Goal: Communication & Community: Answer question/provide support

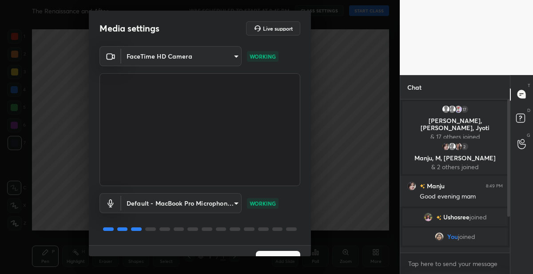
scroll to position [17, 0]
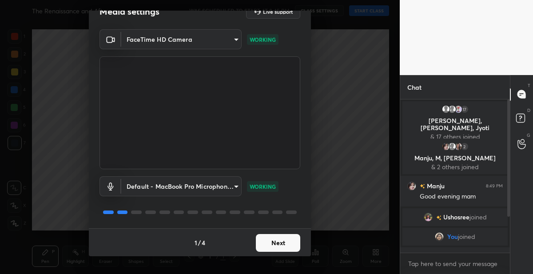
click at [280, 239] on button "Next" at bounding box center [278, 243] width 44 height 18
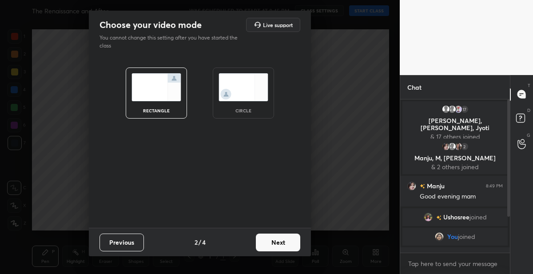
click at [291, 244] on button "Next" at bounding box center [278, 243] width 44 height 18
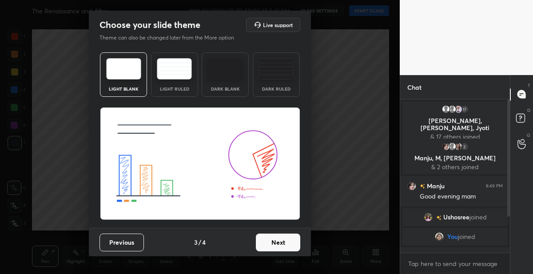
click at [291, 244] on button "Next" at bounding box center [278, 243] width 44 height 18
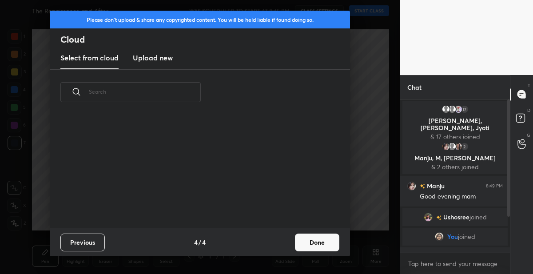
scroll to position [113, 285]
click at [300, 241] on button "Done" at bounding box center [317, 243] width 44 height 18
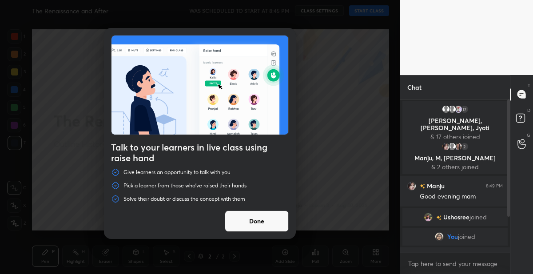
click at [249, 218] on button "Done" at bounding box center [257, 221] width 64 height 21
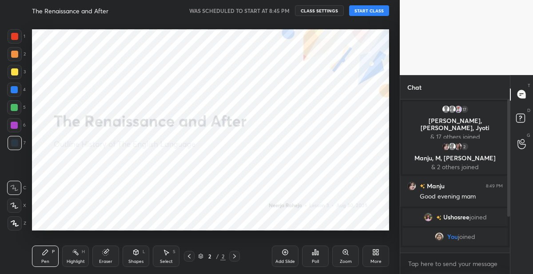
click at [365, 14] on button "START CLASS" at bounding box center [369, 10] width 40 height 11
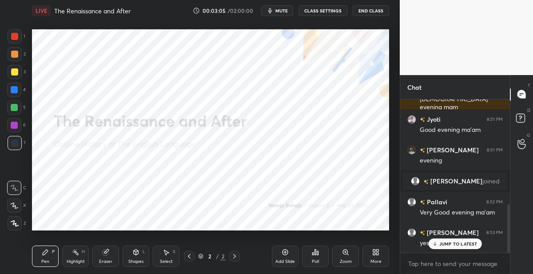
scroll to position [334, 0]
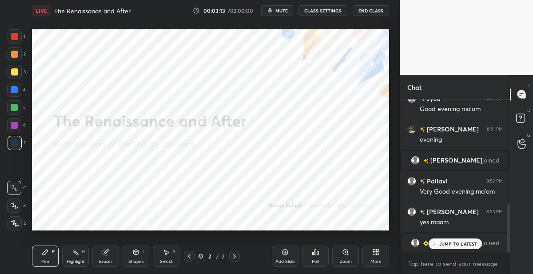
click at [375, 251] on icon at bounding box center [374, 251] width 2 height 2
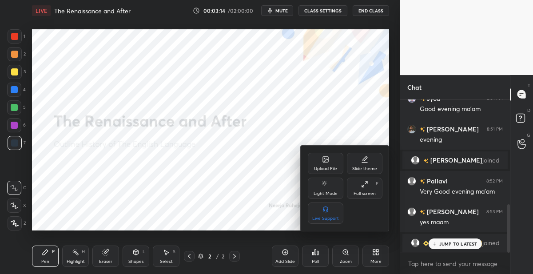
click at [316, 164] on div "Upload File" at bounding box center [326, 163] width 36 height 21
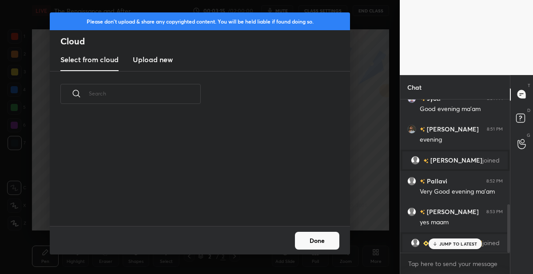
scroll to position [109, 285]
click at [144, 58] on h3 "Upload new" at bounding box center [153, 59] width 40 height 11
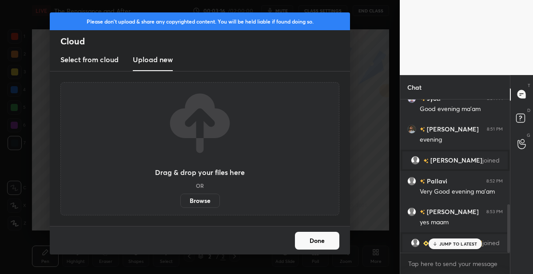
click at [190, 200] on label "Browse" at bounding box center [200, 201] width 40 height 14
click at [180, 200] on input "Browse" at bounding box center [180, 201] width 0 height 14
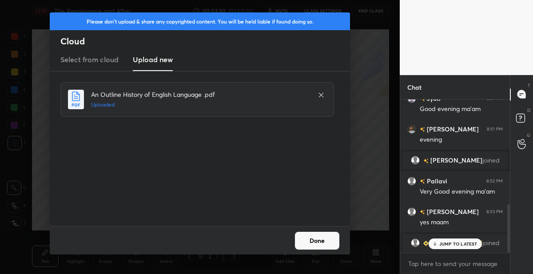
drag, startPoint x: 319, startPoint y: 242, endPoint x: 317, endPoint y: 226, distance: 15.7
click at [317, 238] on button "Done" at bounding box center [317, 241] width 44 height 18
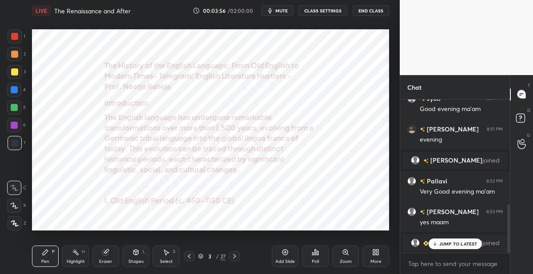
drag, startPoint x: 16, startPoint y: 125, endPoint x: 22, endPoint y: 117, distance: 10.2
click at [19, 124] on div at bounding box center [14, 125] width 14 height 14
click at [15, 223] on icon at bounding box center [15, 223] width 8 height 6
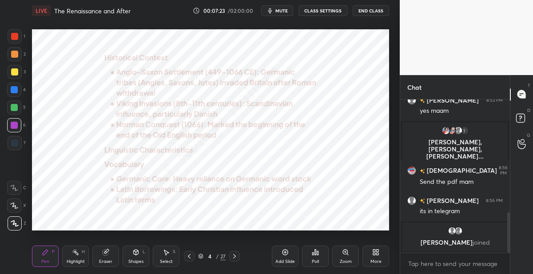
scroll to position [436, 0]
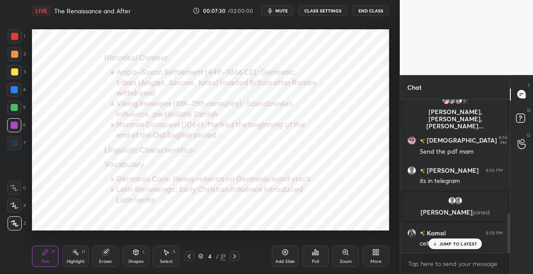
drag, startPoint x: 286, startPoint y: 256, endPoint x: 295, endPoint y: 236, distance: 22.1
click at [286, 255] on icon at bounding box center [285, 252] width 7 height 7
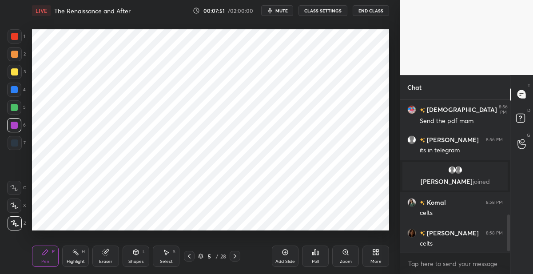
scroll to position [488, 0]
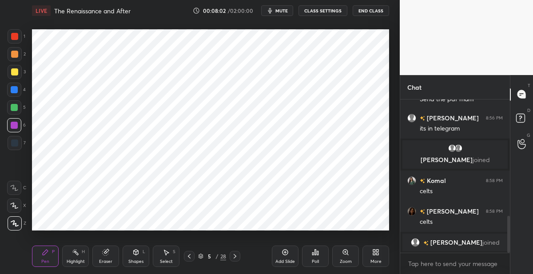
drag, startPoint x: 17, startPoint y: 38, endPoint x: 31, endPoint y: 40, distance: 14.4
click at [17, 38] on div at bounding box center [14, 36] width 7 height 7
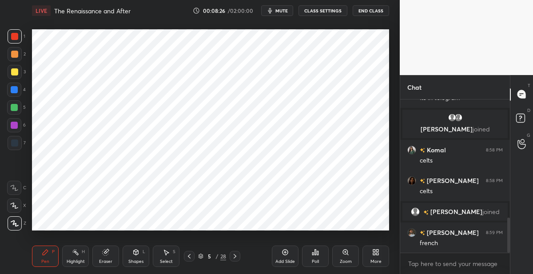
click at [187, 257] on icon at bounding box center [189, 256] width 7 height 7
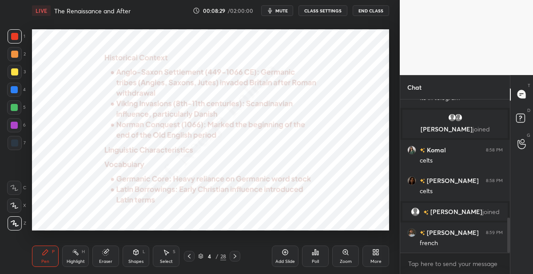
click at [15, 131] on div at bounding box center [14, 125] width 14 height 14
click at [234, 257] on icon at bounding box center [235, 256] width 7 height 7
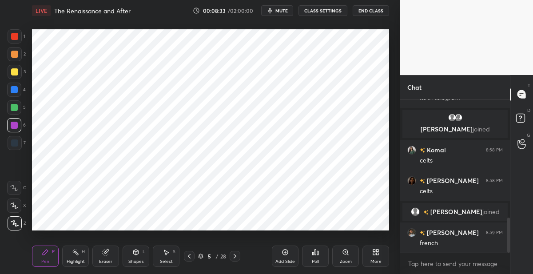
drag, startPoint x: 235, startPoint y: 256, endPoint x: 234, endPoint y: 248, distance: 8.1
click at [235, 255] on icon at bounding box center [235, 256] width 3 height 4
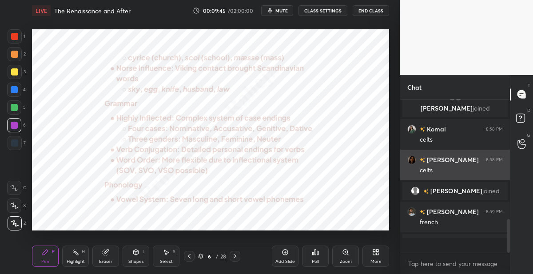
scroll to position [540, 0]
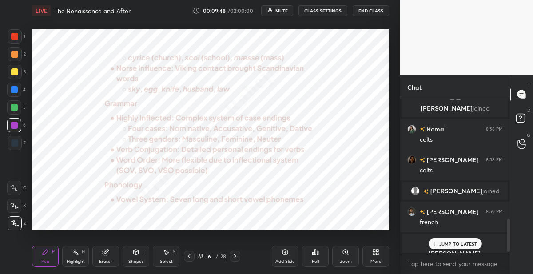
drag, startPoint x: 437, startPoint y: 246, endPoint x: 440, endPoint y: 242, distance: 4.8
click at [437, 244] on div "JUMP TO LATEST" at bounding box center [454, 244] width 53 height 11
drag, startPoint x: 12, startPoint y: 36, endPoint x: 22, endPoint y: 33, distance: 11.0
click at [11, 36] on div at bounding box center [14, 36] width 7 height 7
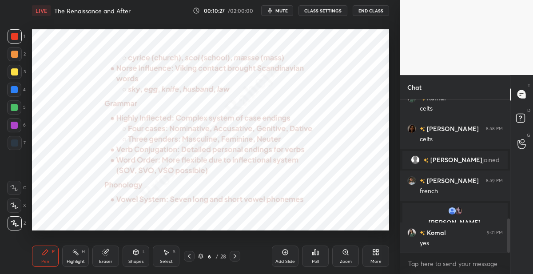
scroll to position [572, 0]
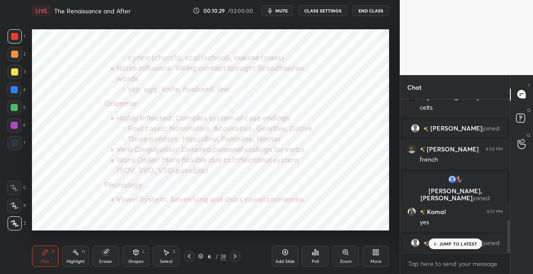
click at [16, 91] on div at bounding box center [14, 89] width 7 height 7
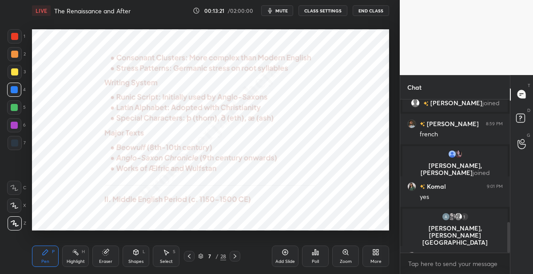
scroll to position [613, 0]
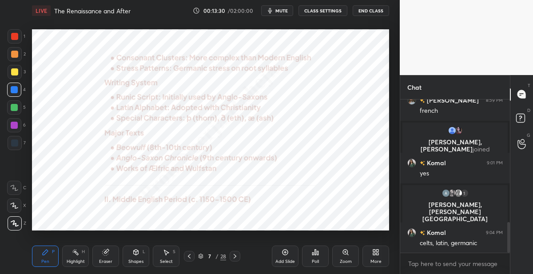
drag, startPoint x: 235, startPoint y: 256, endPoint x: 238, endPoint y: 247, distance: 10.0
click at [234, 256] on icon at bounding box center [235, 256] width 7 height 7
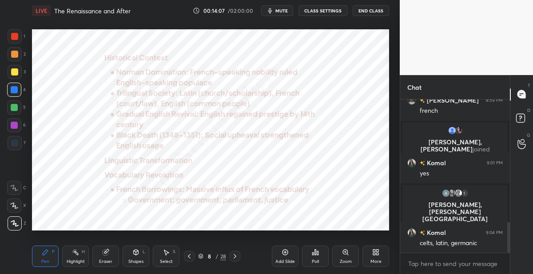
drag, startPoint x: 14, startPoint y: 108, endPoint x: 18, endPoint y: 82, distance: 25.6
click at [15, 104] on div at bounding box center [14, 107] width 7 height 7
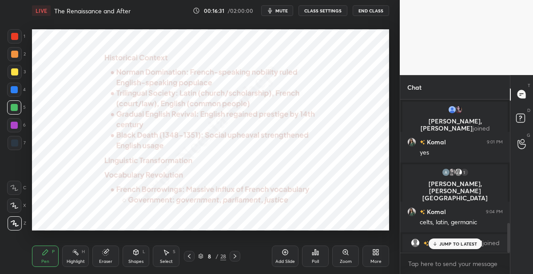
click at [235, 256] on icon at bounding box center [235, 256] width 7 height 7
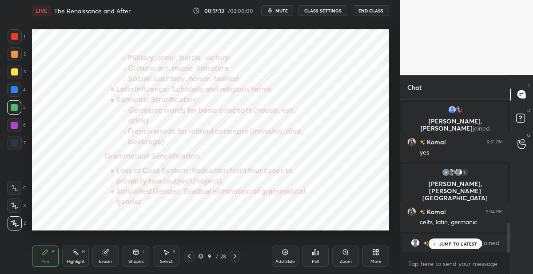
drag, startPoint x: 235, startPoint y: 253, endPoint x: 238, endPoint y: 249, distance: 4.8
click at [234, 253] on icon at bounding box center [235, 256] width 7 height 7
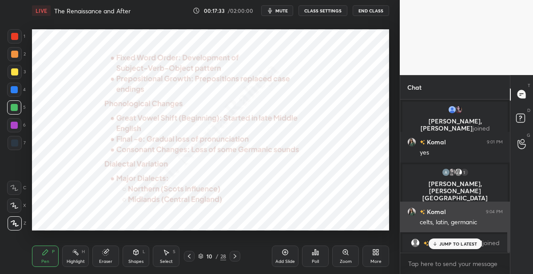
scroll to position [634, 0]
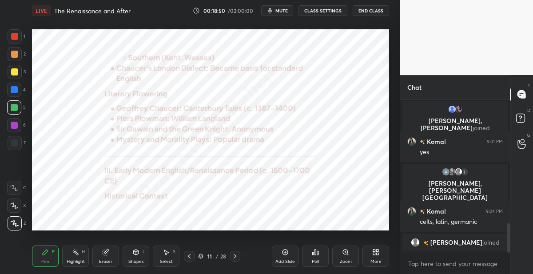
drag, startPoint x: 230, startPoint y: 256, endPoint x: 234, endPoint y: 240, distance: 16.5
click at [230, 256] on div at bounding box center [235, 256] width 11 height 11
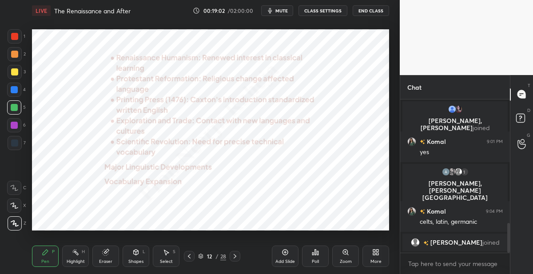
scroll to position [645, 0]
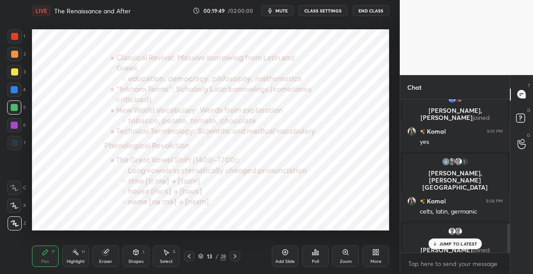
click at [19, 124] on div at bounding box center [14, 125] width 14 height 14
drag, startPoint x: 232, startPoint y: 256, endPoint x: 232, endPoint y: 244, distance: 11.6
click at [232, 255] on icon at bounding box center [235, 256] width 7 height 7
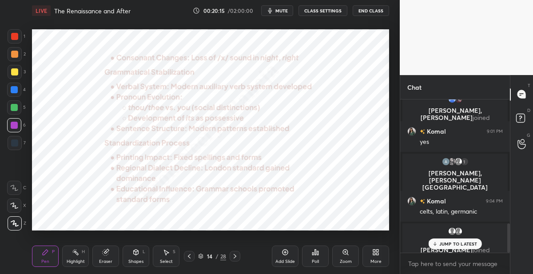
click at [232, 256] on icon at bounding box center [235, 256] width 7 height 7
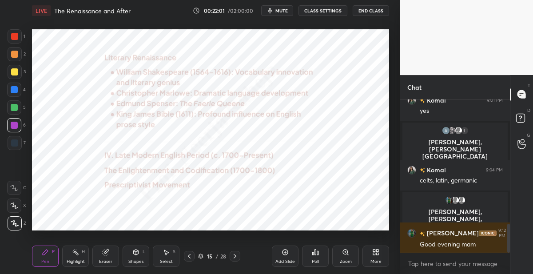
scroll to position [681, 0]
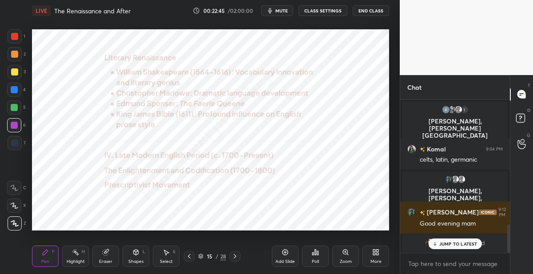
click at [220, 257] on div "15 / 28" at bounding box center [212, 256] width 28 height 8
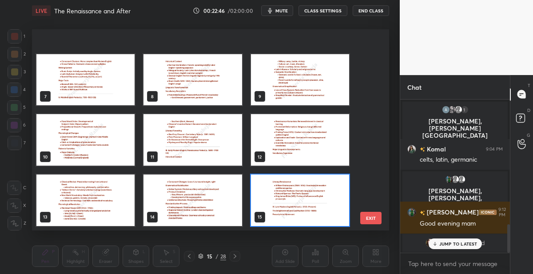
scroll to position [402, 0]
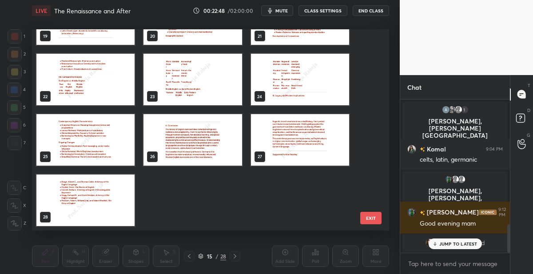
click at [121, 196] on img "grid" at bounding box center [85, 201] width 98 height 52
click at [121, 196] on div "19 20 21 22 23 24 25 26 27 28" at bounding box center [203, 129] width 342 height 201
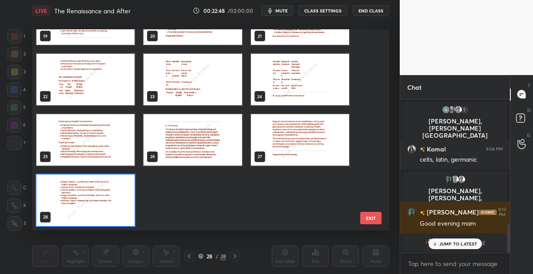
click at [121, 196] on img "grid" at bounding box center [85, 201] width 98 height 52
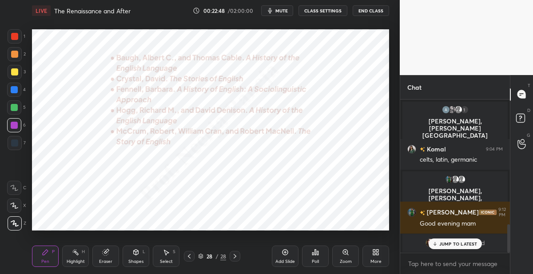
click at [121, 196] on img "grid" at bounding box center [85, 201] width 98 height 52
click at [380, 254] on div "More" at bounding box center [376, 256] width 27 height 21
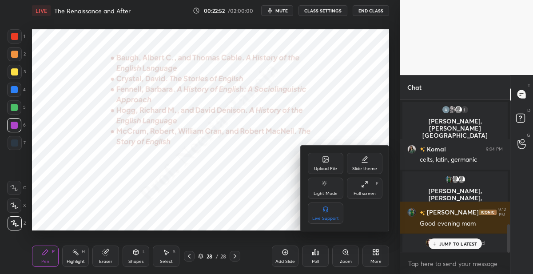
click at [327, 164] on div "Upload File" at bounding box center [326, 163] width 36 height 21
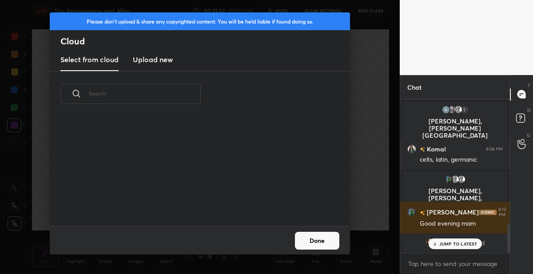
scroll to position [109, 285]
click at [156, 60] on h3 "Upload new" at bounding box center [153, 59] width 40 height 11
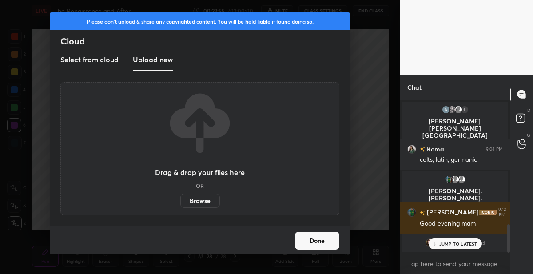
click at [198, 197] on label "Browse" at bounding box center [200, 201] width 40 height 14
click at [180, 197] on input "Browse" at bounding box center [180, 201] width 0 height 14
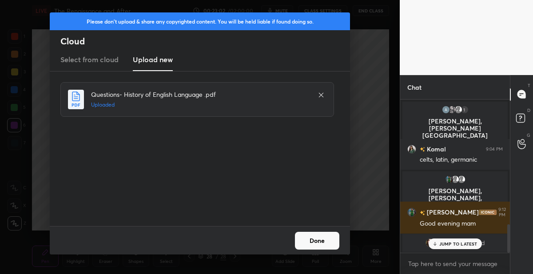
click at [308, 240] on button "Done" at bounding box center [317, 241] width 44 height 18
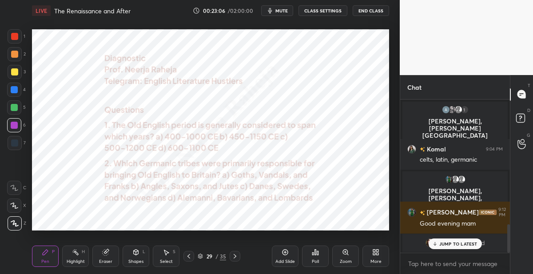
drag, startPoint x: 11, startPoint y: 127, endPoint x: 22, endPoint y: 122, distance: 12.1
click at [11, 126] on div at bounding box center [14, 125] width 14 height 14
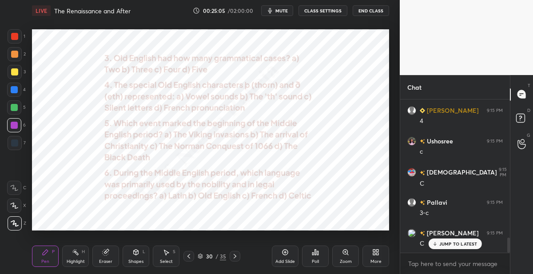
scroll to position [1427, 0]
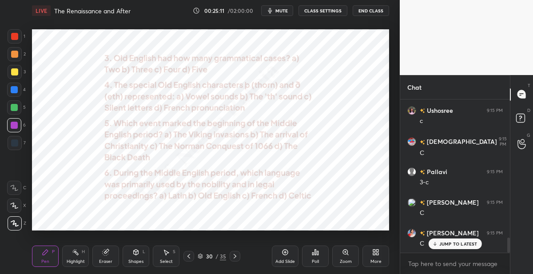
click at [209, 254] on div "30" at bounding box center [209, 256] width 9 height 5
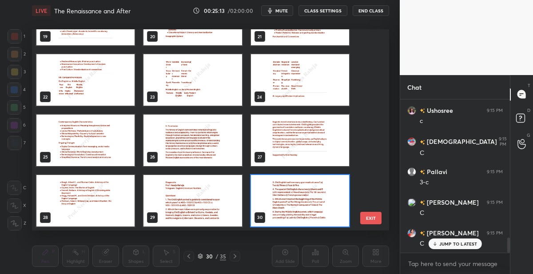
scroll to position [0, 0]
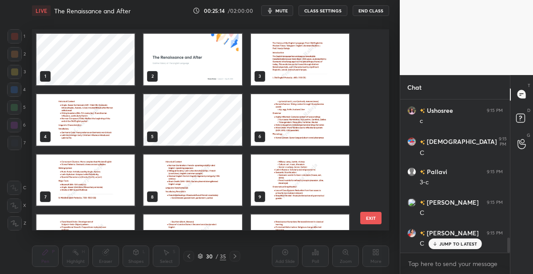
click at [58, 117] on img "grid" at bounding box center [85, 120] width 98 height 52
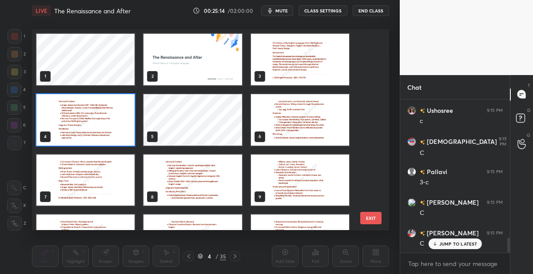
click at [58, 117] on img "grid" at bounding box center [85, 120] width 98 height 52
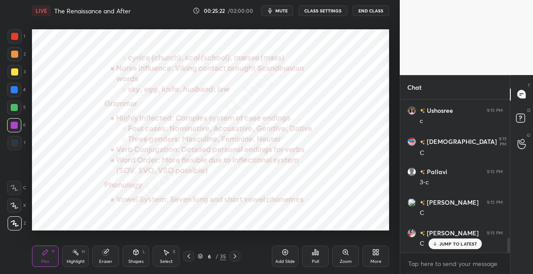
drag, startPoint x: 76, startPoint y: 254, endPoint x: 69, endPoint y: 232, distance: 23.5
click at [76, 252] on rect at bounding box center [76, 253] width 4 height 4
click at [16, 109] on div at bounding box center [14, 107] width 7 height 7
click at [16, 222] on icon at bounding box center [14, 223] width 7 height 7
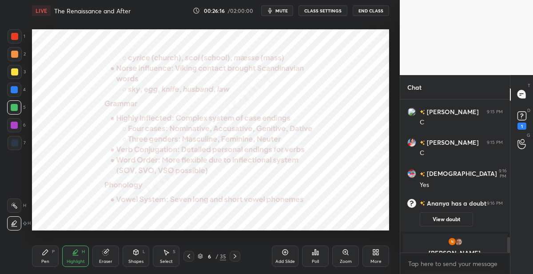
scroll to position [1368, 0]
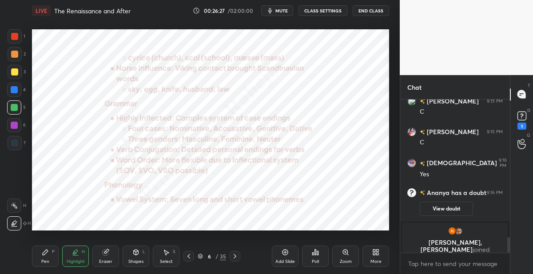
drag, startPoint x: 285, startPoint y: 256, endPoint x: 284, endPoint y: 251, distance: 5.9
click at [285, 256] on div "Add Slide" at bounding box center [285, 256] width 27 height 21
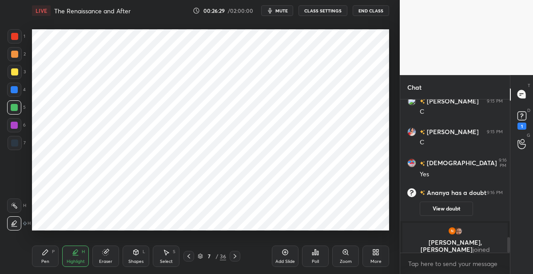
drag, startPoint x: 44, startPoint y: 258, endPoint x: 40, endPoint y: 243, distance: 15.1
click at [42, 256] on div "Pen P" at bounding box center [45, 256] width 27 height 21
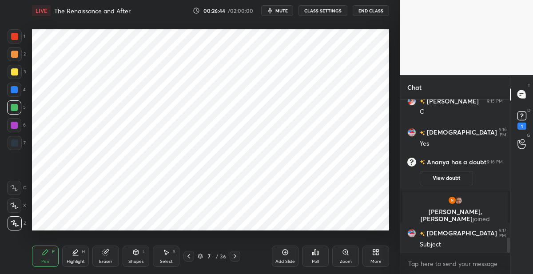
drag, startPoint x: 16, startPoint y: 149, endPoint x: 13, endPoint y: 140, distance: 8.9
click at [16, 146] on div at bounding box center [15, 143] width 14 height 14
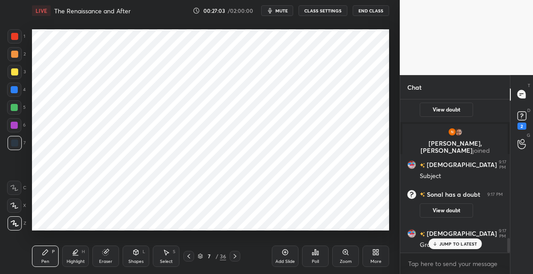
scroll to position [1514, 0]
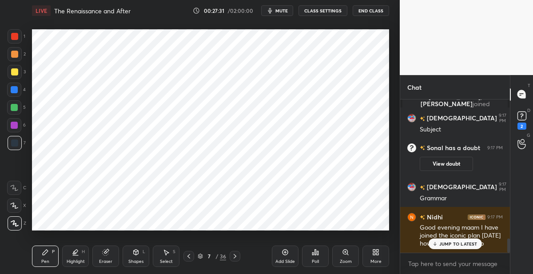
drag, startPoint x: 17, startPoint y: 38, endPoint x: 0, endPoint y: 83, distance: 47.8
click at [16, 40] on div at bounding box center [14, 36] width 7 height 7
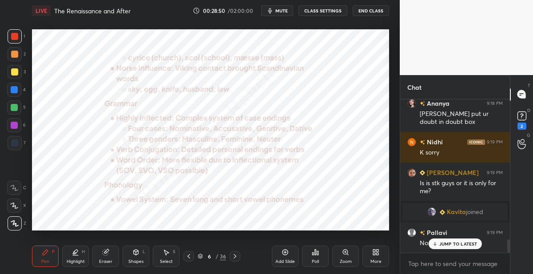
scroll to position [1636, 0]
drag, startPoint x: 220, startPoint y: 256, endPoint x: 220, endPoint y: 247, distance: 8.9
click at [220, 256] on div "36" at bounding box center [223, 256] width 6 height 8
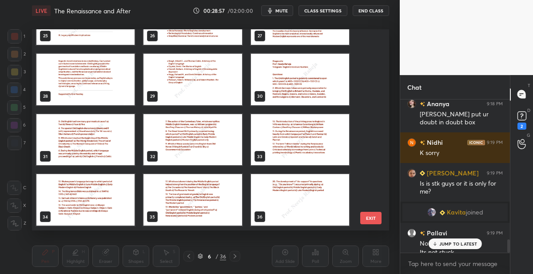
scroll to position [1645, 0]
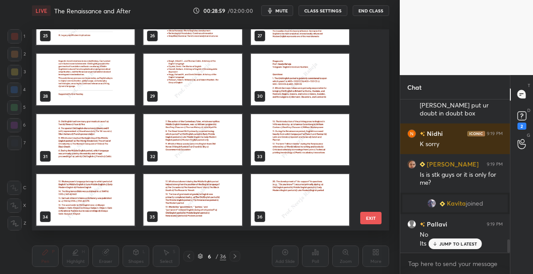
click at [169, 91] on img "grid" at bounding box center [193, 80] width 98 height 52
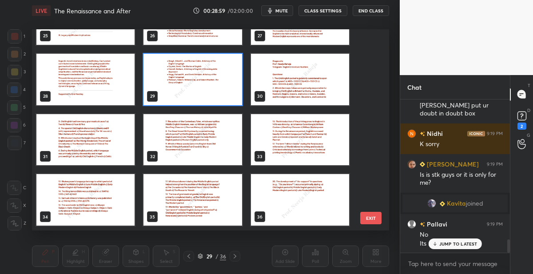
scroll to position [523, 0]
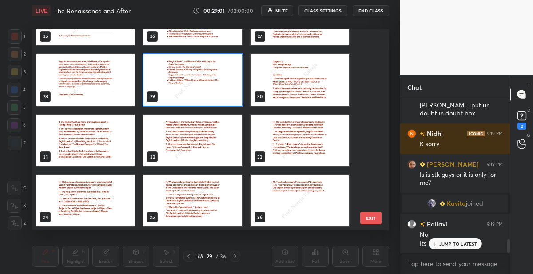
click at [72, 148] on img "grid" at bounding box center [85, 141] width 98 height 52
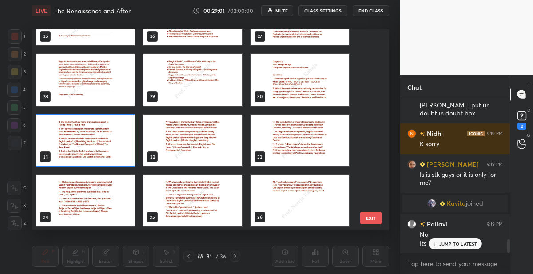
click at [72, 148] on img "grid" at bounding box center [85, 141] width 98 height 52
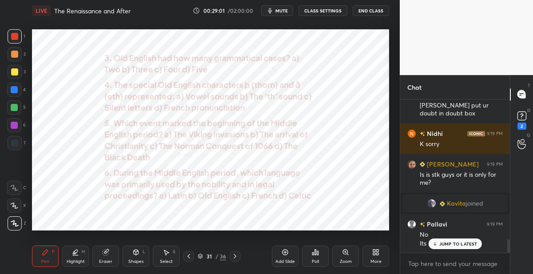
click at [72, 148] on img "grid" at bounding box center [85, 141] width 98 height 52
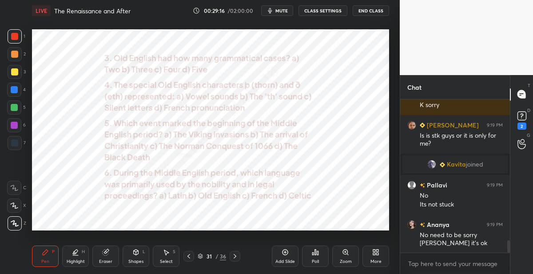
scroll to position [1715, 0]
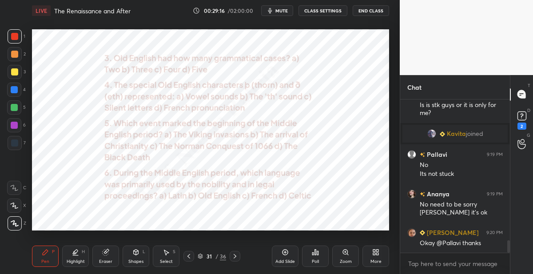
click at [15, 91] on div at bounding box center [14, 89] width 7 height 7
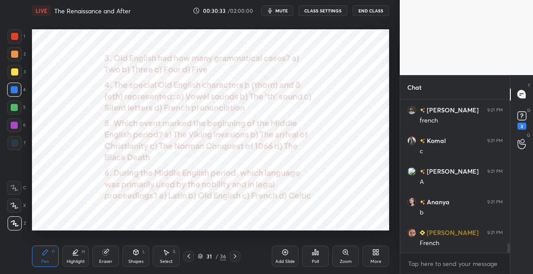
scroll to position [2406, 0]
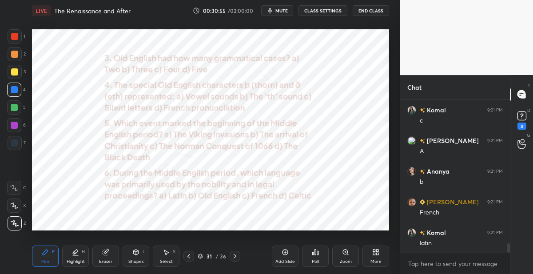
drag, startPoint x: 103, startPoint y: 252, endPoint x: 109, endPoint y: 245, distance: 8.8
click at [107, 249] on icon at bounding box center [105, 252] width 7 height 7
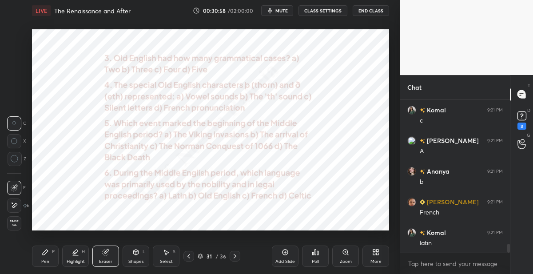
scroll to position [2437, 0]
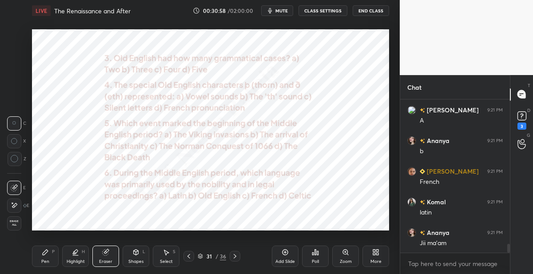
click at [51, 250] on div "Pen P" at bounding box center [45, 256] width 27 height 21
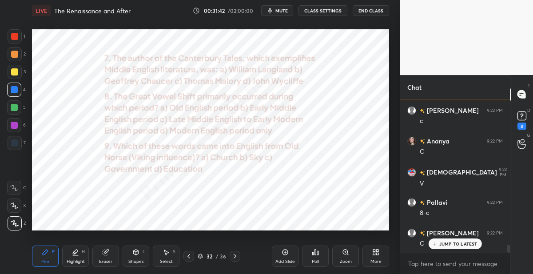
scroll to position [2805, 0]
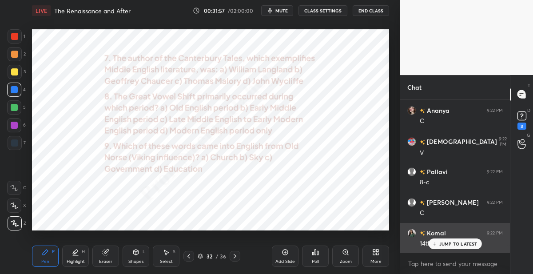
drag, startPoint x: 463, startPoint y: 240, endPoint x: 464, endPoint y: 235, distance: 4.9
click at [463, 239] on div "JUMP TO LATEST" at bounding box center [454, 244] width 53 height 11
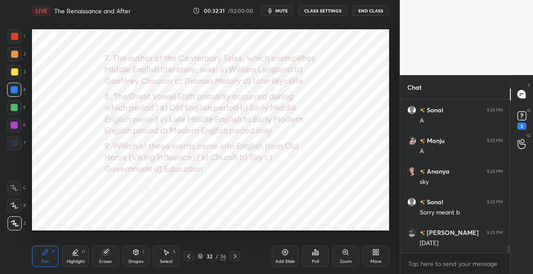
scroll to position [3041, 0]
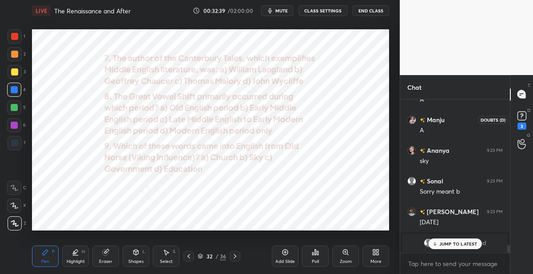
click at [523, 117] on rect at bounding box center [522, 116] width 8 height 8
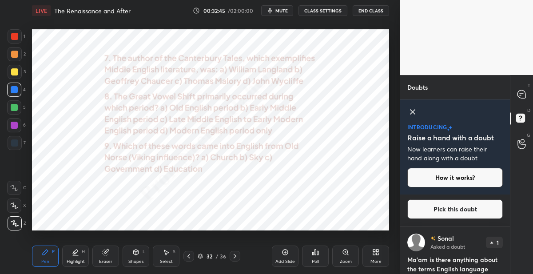
scroll to position [0, 0]
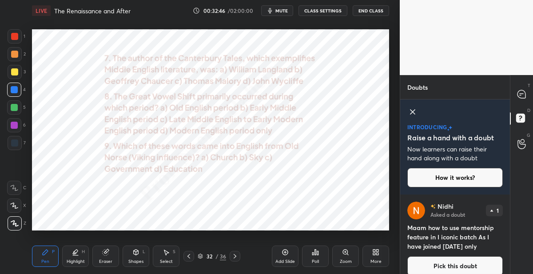
click at [441, 271] on button "Pick this doubt" at bounding box center [456, 266] width 96 height 20
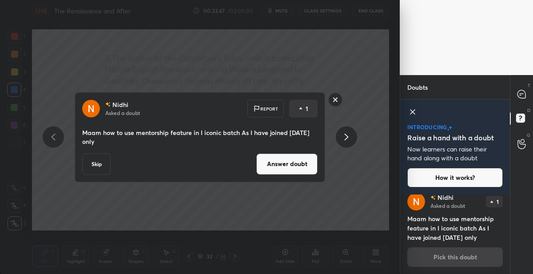
click at [302, 171] on button "Answer doubt" at bounding box center [286, 163] width 61 height 21
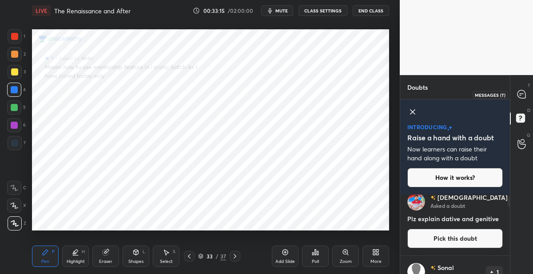
click at [525, 93] on icon at bounding box center [522, 94] width 8 height 8
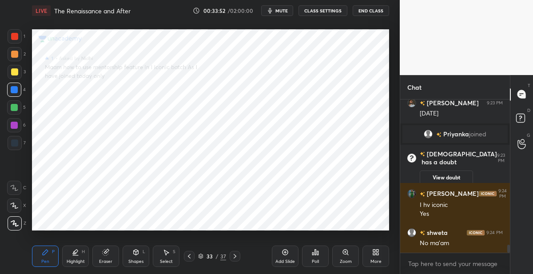
scroll to position [2847, 0]
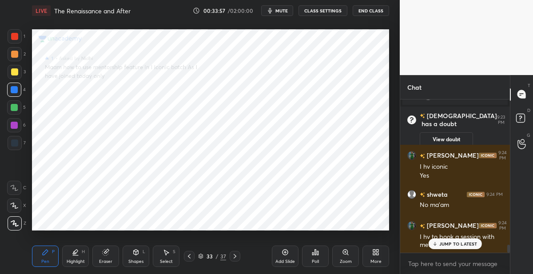
click at [480, 244] on div "JUMP TO LATEST" at bounding box center [454, 244] width 53 height 11
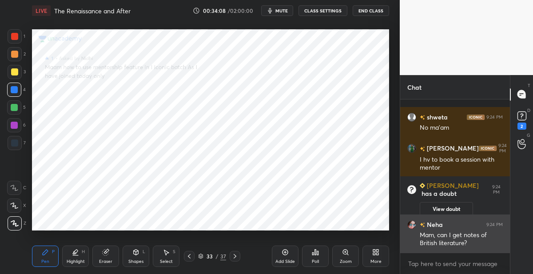
scroll to position [2791, 0]
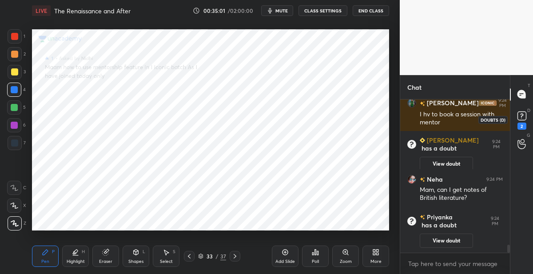
click at [522, 122] on icon at bounding box center [522, 115] width 13 height 13
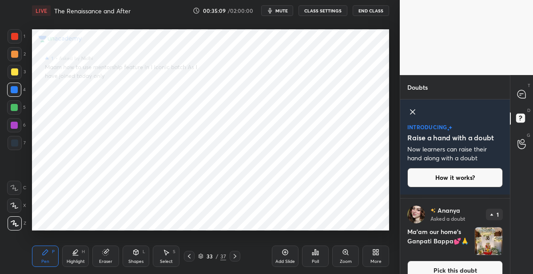
scroll to position [328, 0]
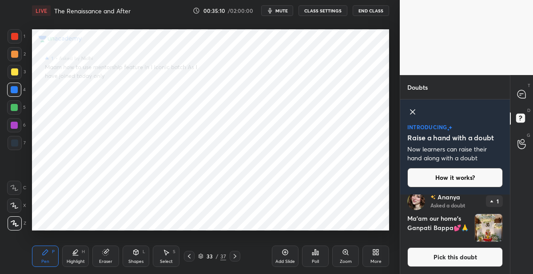
click at [441, 257] on button "Pick this doubt" at bounding box center [456, 258] width 96 height 20
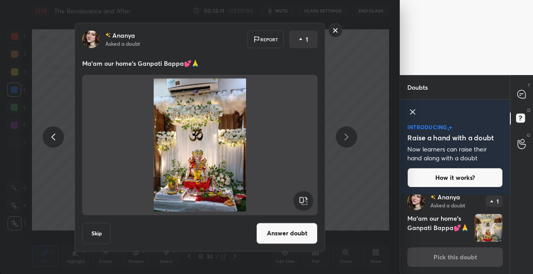
click at [276, 244] on div "[PERSON_NAME] Asked a doubt Report 1 Ma'am our home's Ganpati Bappa💕🙏 Skip Answ…" at bounding box center [200, 137] width 251 height 229
click at [276, 235] on button "Answer doubt" at bounding box center [286, 233] width 61 height 21
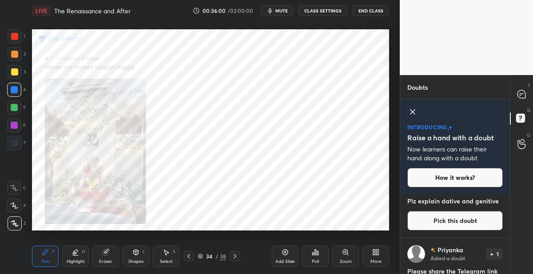
scroll to position [24, 0]
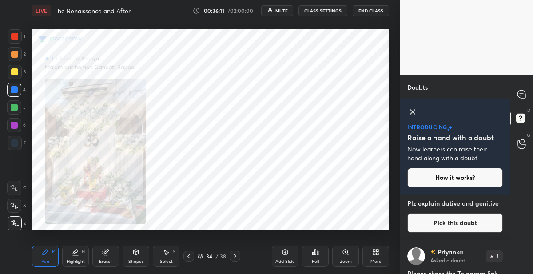
click at [428, 226] on button "Pick this doubt" at bounding box center [456, 223] width 96 height 20
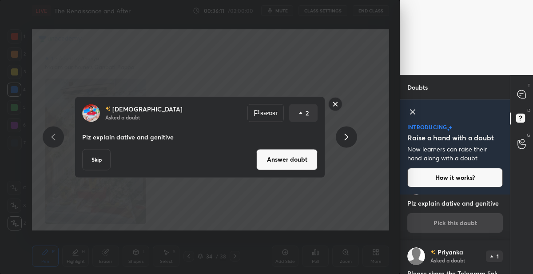
scroll to position [0, 0]
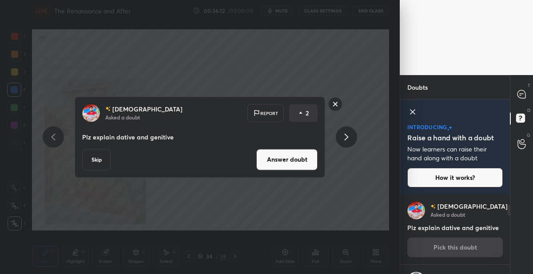
click at [264, 153] on button "Answer doubt" at bounding box center [286, 159] width 61 height 21
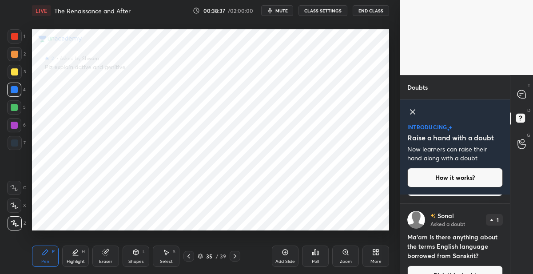
scroll to position [327, 0]
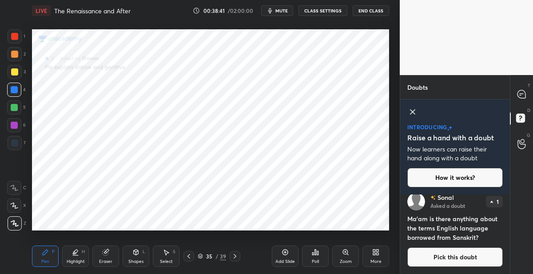
click at [437, 263] on button "Pick this doubt" at bounding box center [456, 258] width 96 height 20
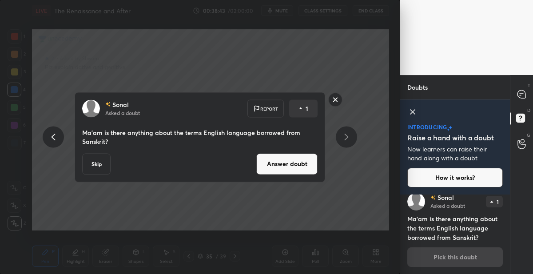
click at [280, 160] on button "Answer doubt" at bounding box center [286, 163] width 61 height 21
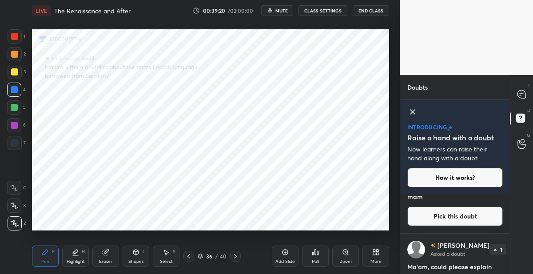
scroll to position [238, 0]
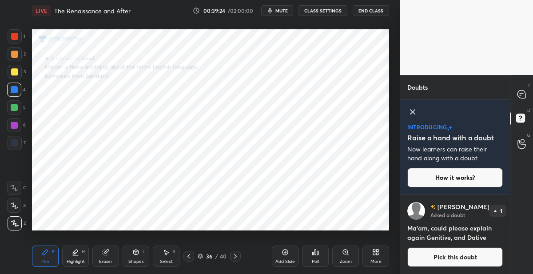
click at [456, 258] on button "Pick this doubt" at bounding box center [456, 258] width 96 height 20
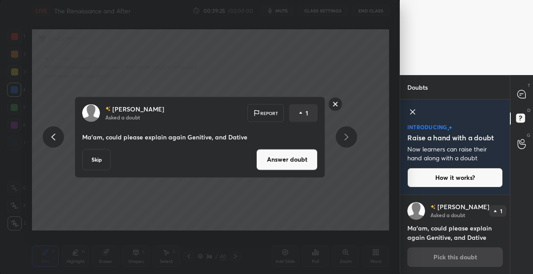
click at [296, 161] on button "Answer doubt" at bounding box center [286, 159] width 61 height 21
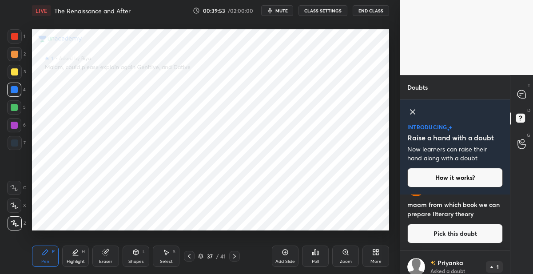
scroll to position [159, 0]
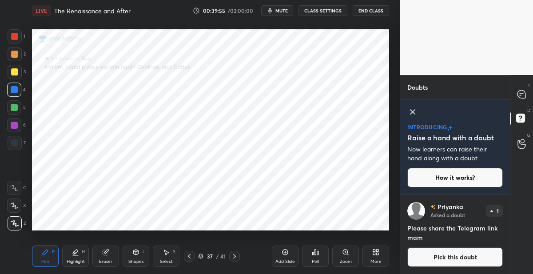
click at [430, 257] on button "Pick this doubt" at bounding box center [456, 258] width 96 height 20
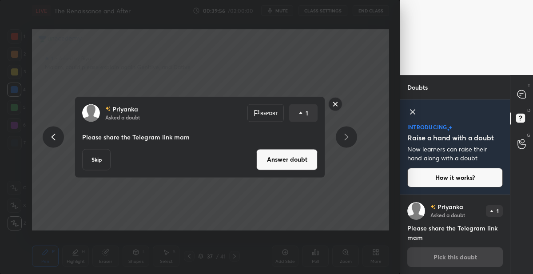
click at [295, 166] on button "Answer doubt" at bounding box center [286, 159] width 61 height 21
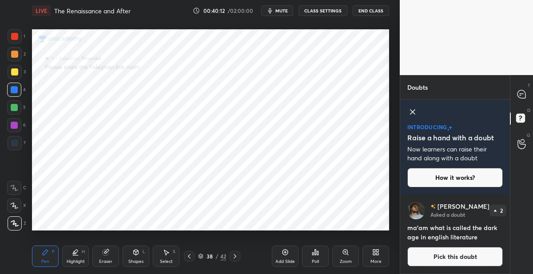
click at [524, 97] on icon at bounding box center [522, 94] width 8 height 8
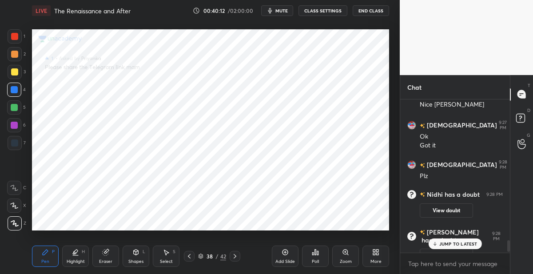
scroll to position [151, 107]
type textarea "x"
click at [426, 266] on textarea at bounding box center [456, 264] width 96 height 14
paste textarea "[URL][DOMAIN_NAME]"
type textarea "[URL][DOMAIN_NAME]"
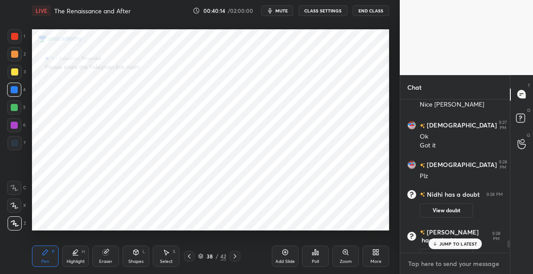
type textarea "x"
click at [519, 119] on rect at bounding box center [520, 118] width 8 height 8
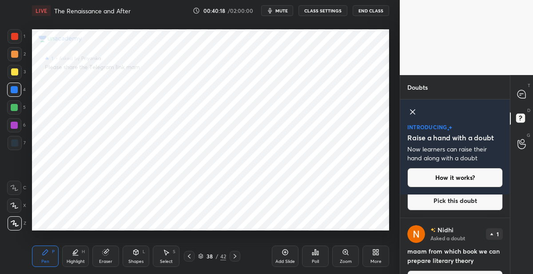
scroll to position [29, 0]
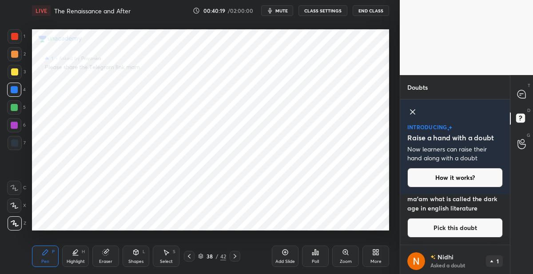
click at [447, 234] on button "Pick this doubt" at bounding box center [456, 228] width 96 height 20
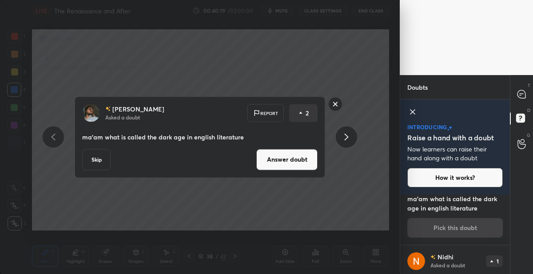
scroll to position [0, 0]
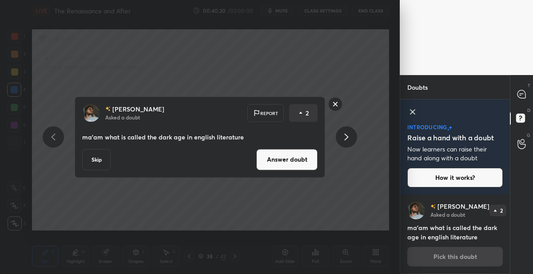
click at [262, 156] on button "Answer doubt" at bounding box center [286, 159] width 61 height 21
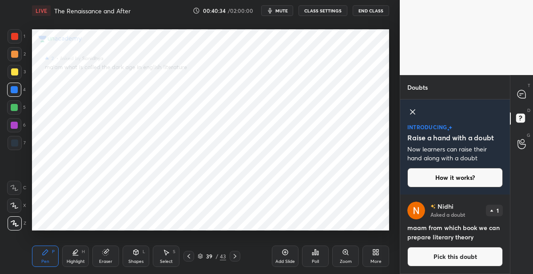
click at [232, 257] on icon at bounding box center [235, 256] width 7 height 7
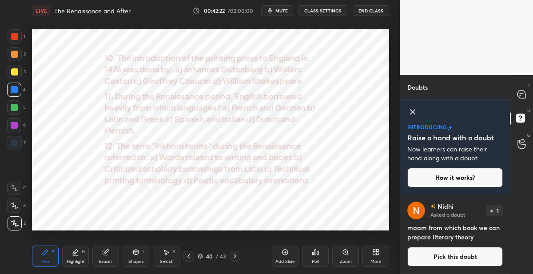
drag, startPoint x: 236, startPoint y: 255, endPoint x: 239, endPoint y: 249, distance: 6.8
click at [235, 255] on icon at bounding box center [235, 256] width 7 height 7
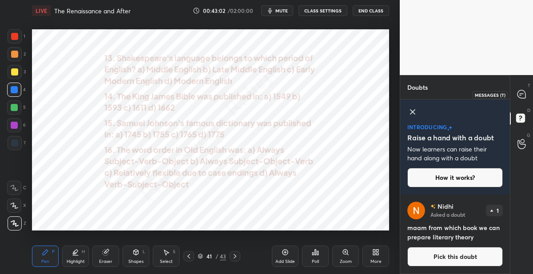
click at [526, 94] on icon at bounding box center [522, 94] width 8 height 8
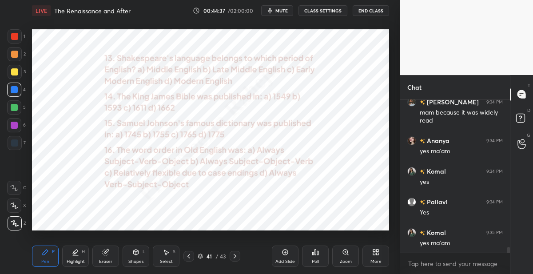
scroll to position [3884, 0]
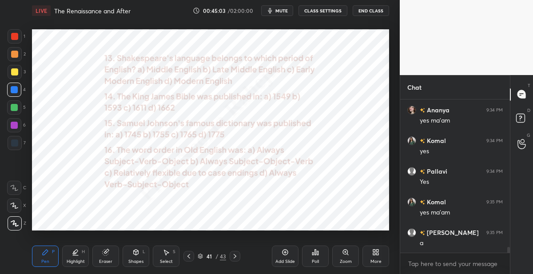
click at [233, 252] on div at bounding box center [235, 256] width 11 height 11
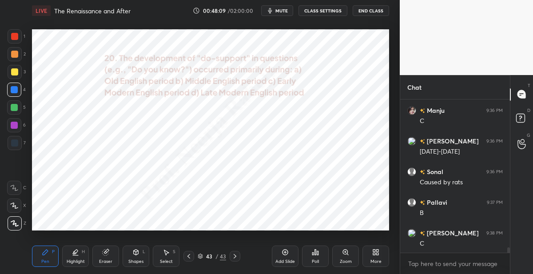
scroll to position [4129, 0]
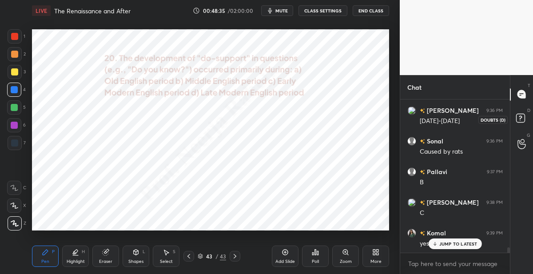
click at [519, 124] on icon at bounding box center [522, 120] width 16 height 16
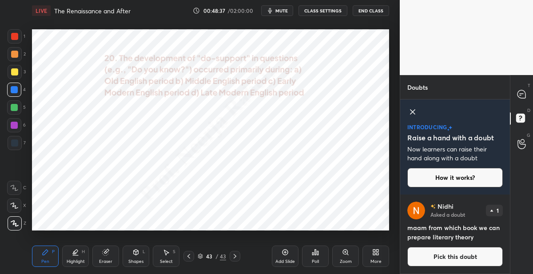
click at [464, 250] on button "Pick this doubt" at bounding box center [456, 257] width 96 height 20
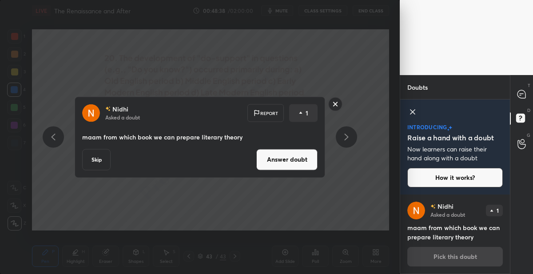
click at [288, 157] on button "Answer doubt" at bounding box center [286, 159] width 61 height 21
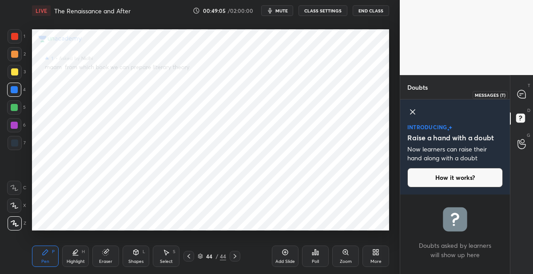
drag, startPoint x: 520, startPoint y: 90, endPoint x: 515, endPoint y: 89, distance: 5.5
click at [519, 90] on icon at bounding box center [521, 94] width 9 height 9
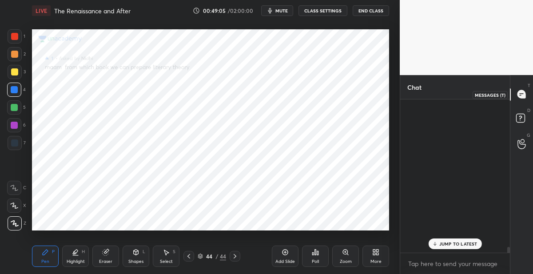
scroll to position [151, 107]
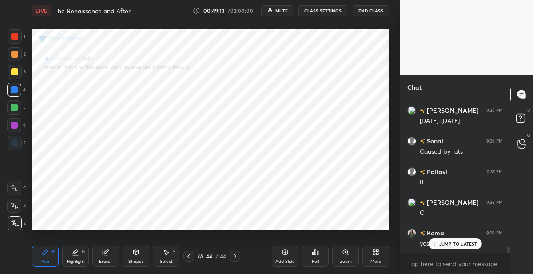
click at [208, 256] on div "44" at bounding box center [209, 256] width 9 height 5
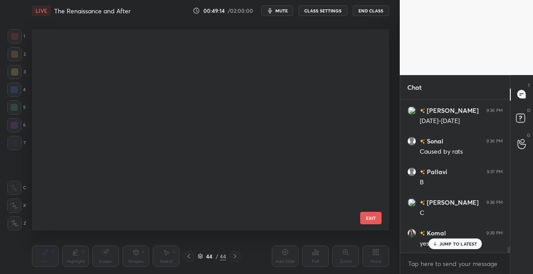
scroll to position [0, 0]
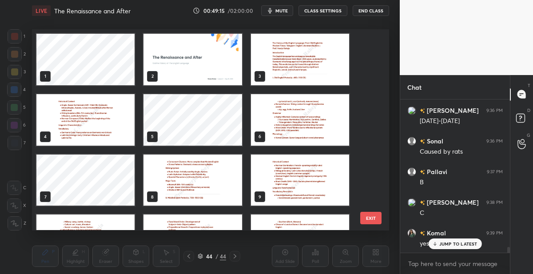
click at [195, 52] on img "grid" at bounding box center [193, 60] width 98 height 52
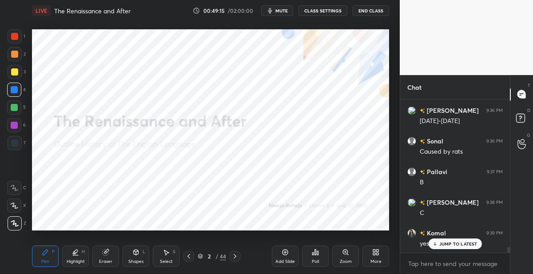
click at [195, 52] on img "grid" at bounding box center [193, 60] width 98 height 52
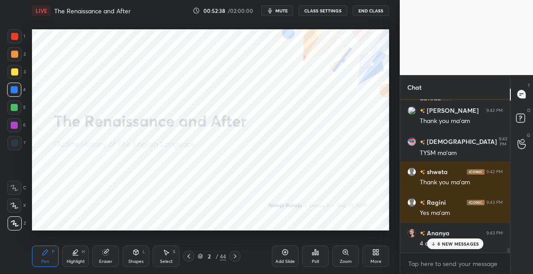
scroll to position [3, 3]
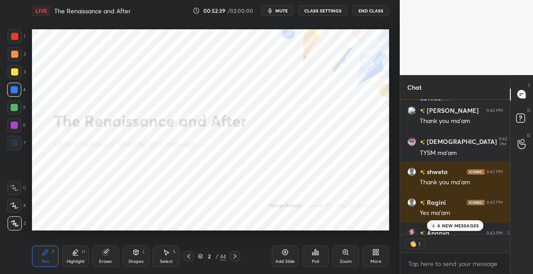
click at [448, 226] on p "6 NEW MESSAGES" at bounding box center [458, 225] width 41 height 5
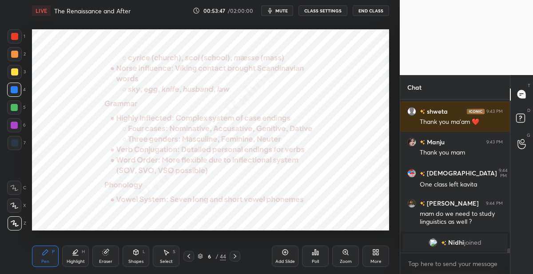
scroll to position [5137, 0]
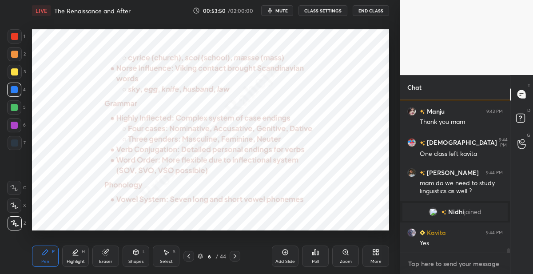
type textarea "x"
click at [424, 267] on textarea at bounding box center [456, 264] width 96 height 14
paste textarea "[URL][DOMAIN_NAME]"
type textarea "[URL][DOMAIN_NAME]"
type textarea "x"
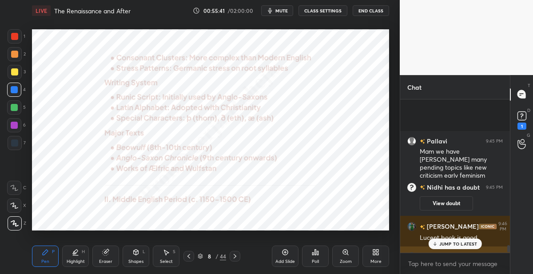
scroll to position [4709, 0]
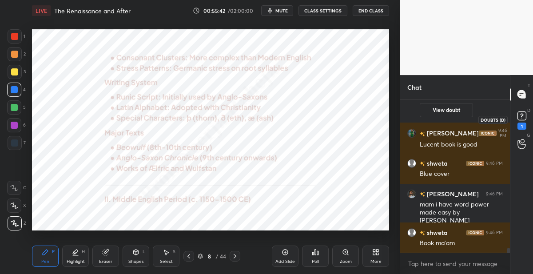
click at [516, 122] on icon at bounding box center [522, 115] width 13 height 13
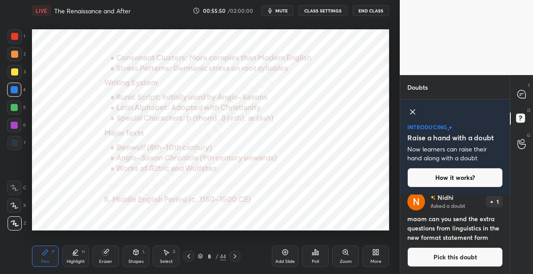
scroll to position [0, 0]
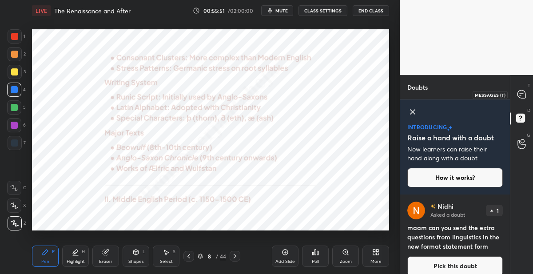
click at [523, 89] on div at bounding box center [522, 95] width 18 height 16
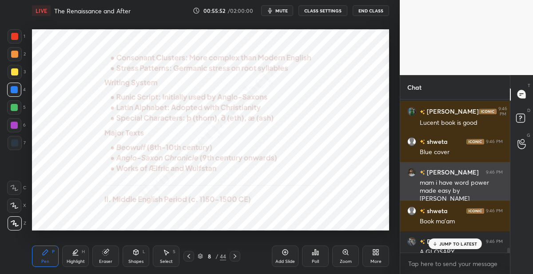
scroll to position [4867, 0]
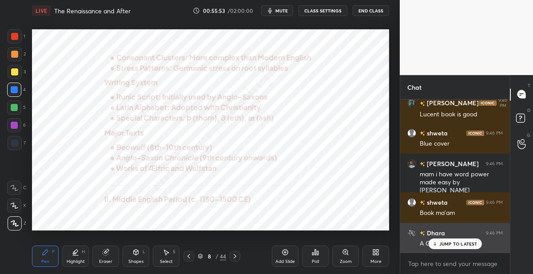
click at [448, 242] on p "JUMP TO LATEST" at bounding box center [459, 243] width 38 height 5
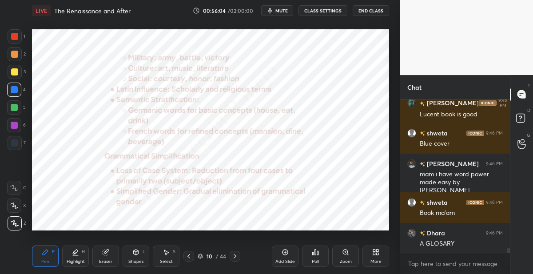
click at [225, 258] on div "44" at bounding box center [223, 256] width 6 height 8
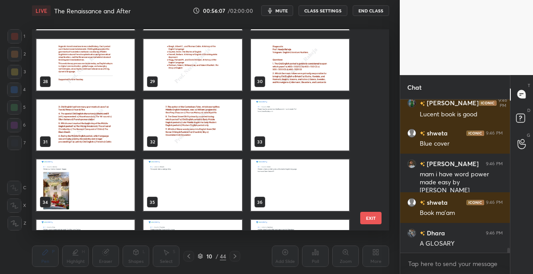
scroll to position [525, 0]
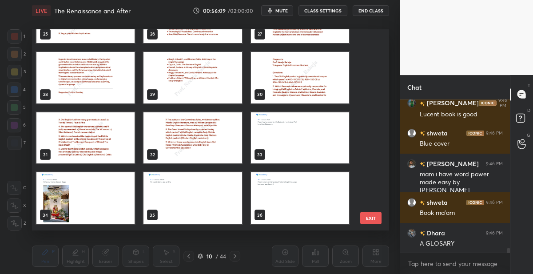
click at [273, 96] on img "grid" at bounding box center [300, 78] width 98 height 52
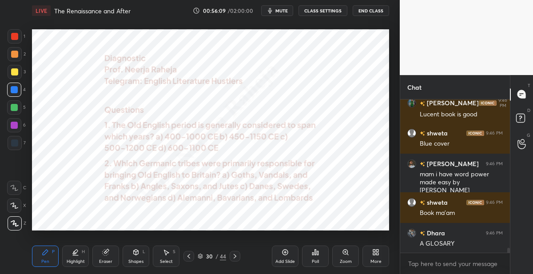
click at [273, 96] on img "grid" at bounding box center [300, 78] width 98 height 52
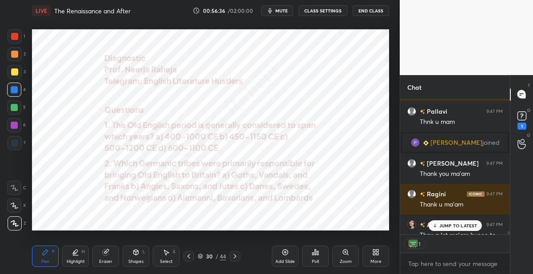
scroll to position [4927, 0]
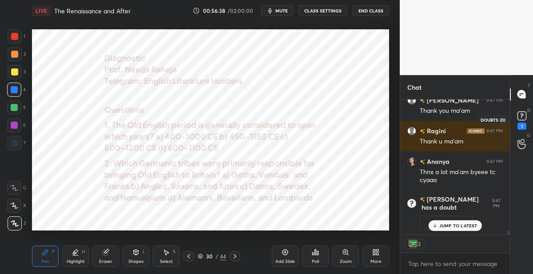
click at [522, 120] on rect at bounding box center [522, 116] width 8 height 8
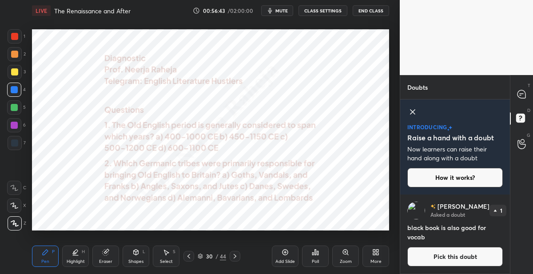
click at [423, 254] on button "Pick this doubt" at bounding box center [456, 257] width 96 height 20
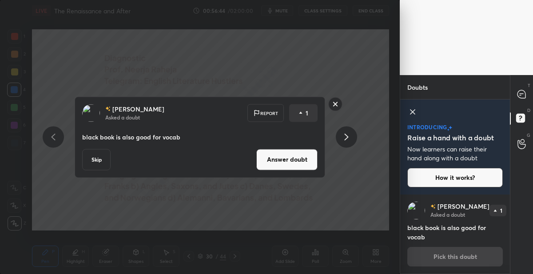
click at [309, 164] on button "Answer doubt" at bounding box center [286, 159] width 61 height 21
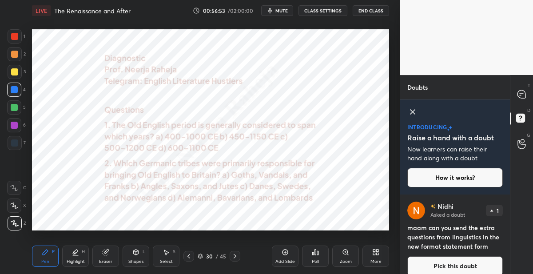
scroll to position [9, 0]
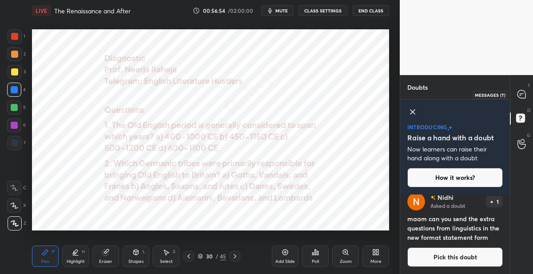
click at [524, 97] on icon at bounding box center [522, 94] width 8 height 8
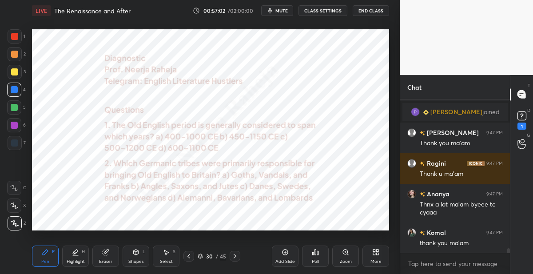
scroll to position [5062, 0]
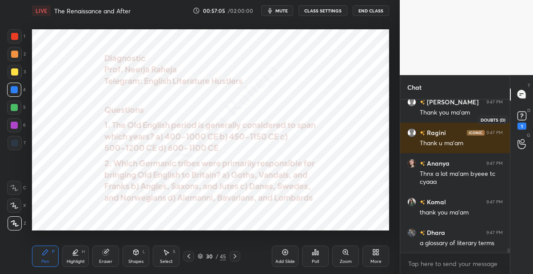
click at [520, 125] on div "1" at bounding box center [522, 126] width 9 height 7
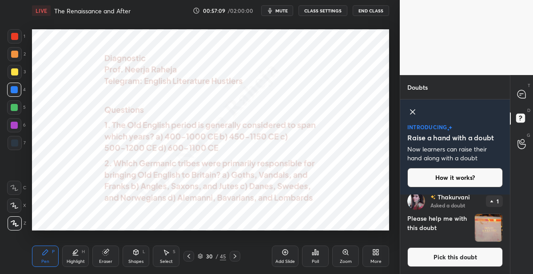
click at [223, 256] on div "45" at bounding box center [223, 256] width 6 height 8
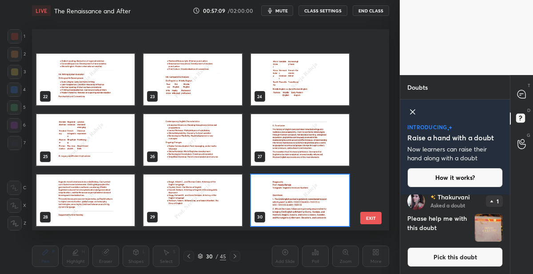
scroll to position [704, 0]
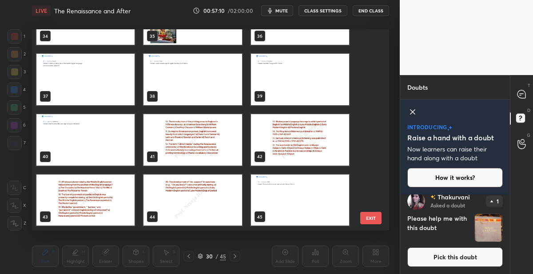
click at [284, 196] on img "grid" at bounding box center [300, 201] width 98 height 52
click at [284, 196] on div "34 35 36 37 38 39 40 41 42 43 44 45" at bounding box center [203, 129] width 342 height 201
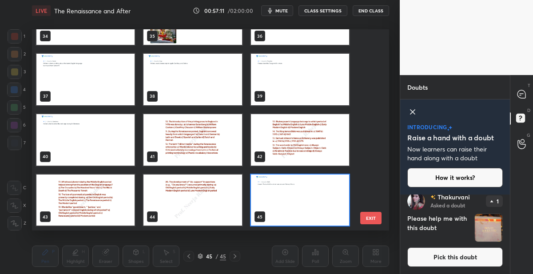
click at [284, 196] on img "grid" at bounding box center [300, 201] width 98 height 52
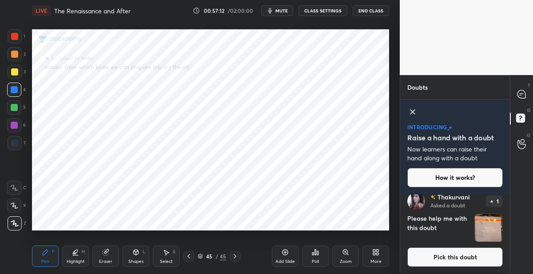
click at [420, 255] on button "Pick this doubt" at bounding box center [456, 258] width 96 height 20
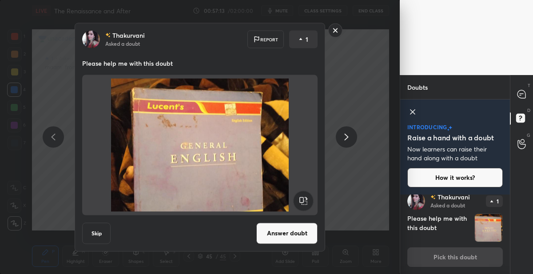
click at [274, 234] on button "Answer doubt" at bounding box center [286, 233] width 61 height 21
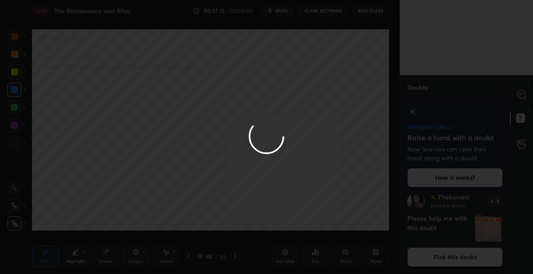
scroll to position [9, 0]
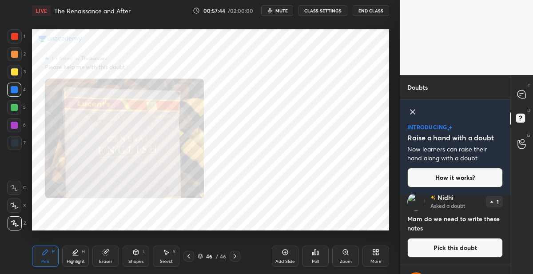
click at [433, 252] on button "Pick this doubt" at bounding box center [456, 248] width 96 height 20
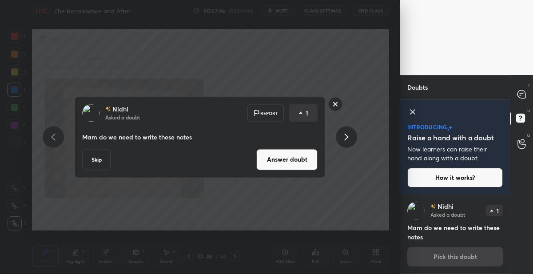
click at [284, 165] on button "Answer doubt" at bounding box center [286, 159] width 61 height 21
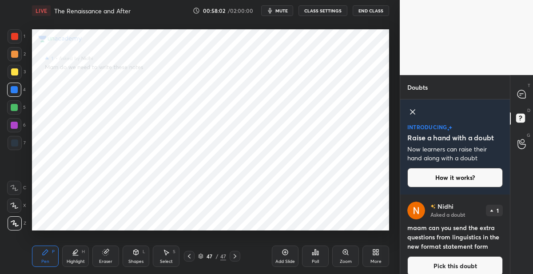
scroll to position [9, 0]
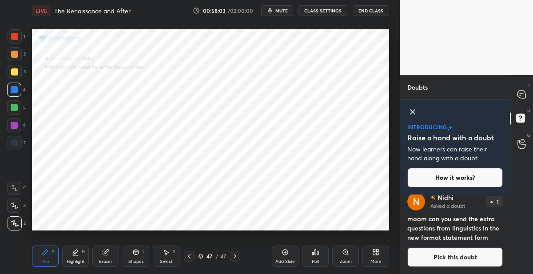
click at [433, 256] on button "Pick this doubt" at bounding box center [456, 258] width 96 height 20
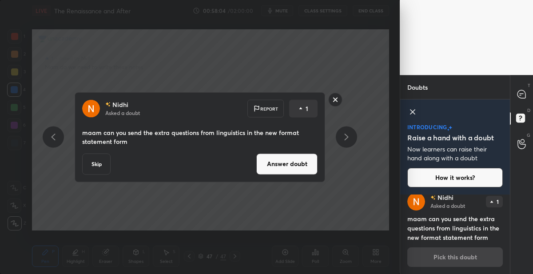
click at [283, 164] on button "Answer doubt" at bounding box center [286, 163] width 61 height 21
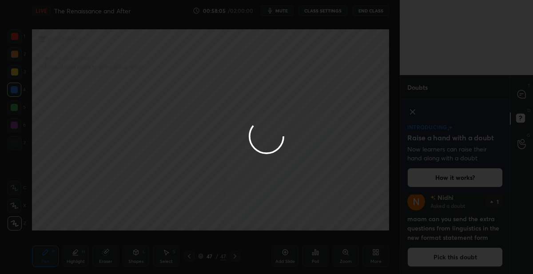
scroll to position [0, 0]
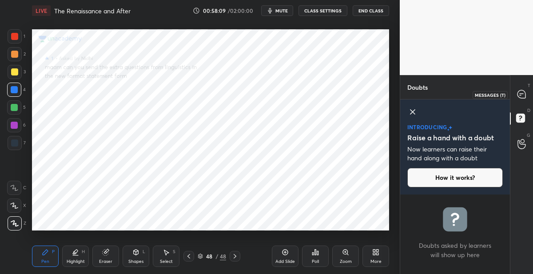
click at [525, 95] on icon at bounding box center [522, 94] width 8 height 8
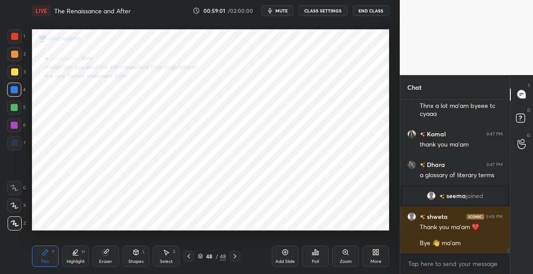
scroll to position [5122, 0]
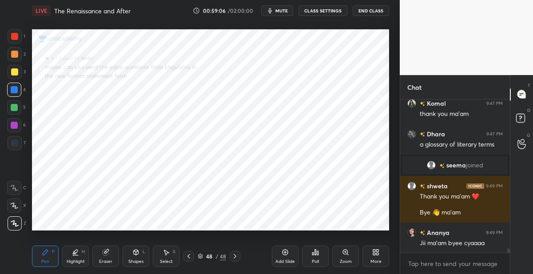
click at [364, 12] on button "End Class" at bounding box center [371, 10] width 36 height 11
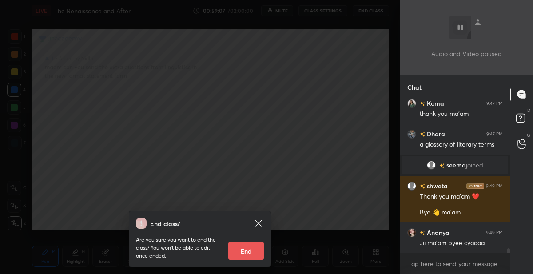
click at [243, 248] on button "End" at bounding box center [246, 251] width 36 height 18
type textarea "x"
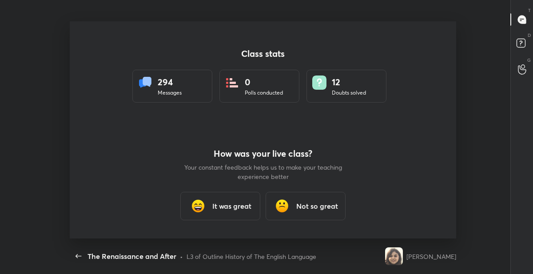
scroll to position [0, 0]
